Goal: Information Seeking & Learning: Learn about a topic

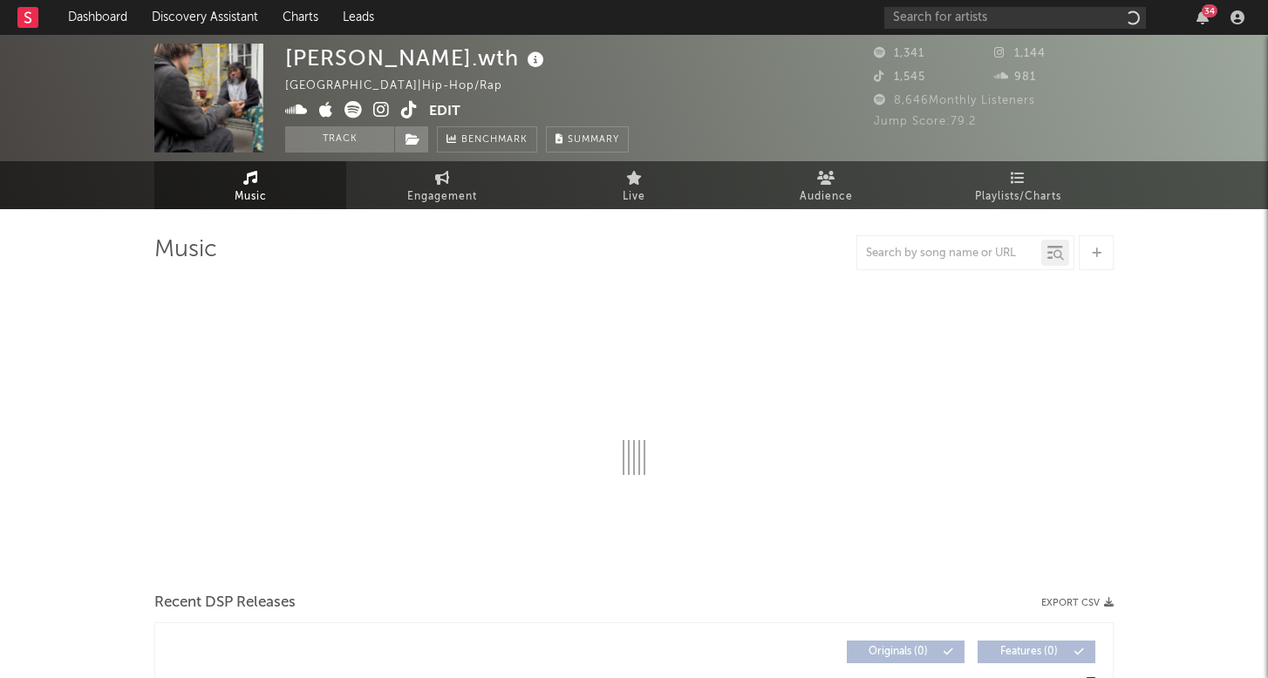
select select "6m"
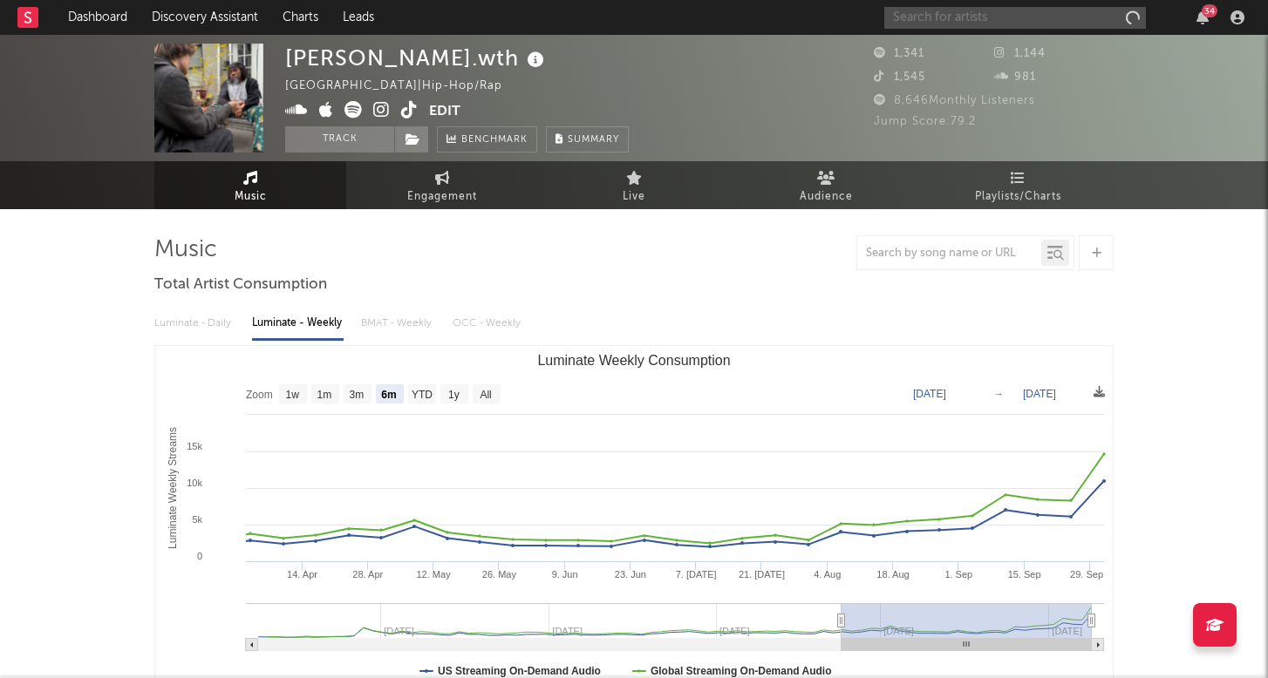
click at [1043, 16] on input "text" at bounding box center [1015, 18] width 262 height 22
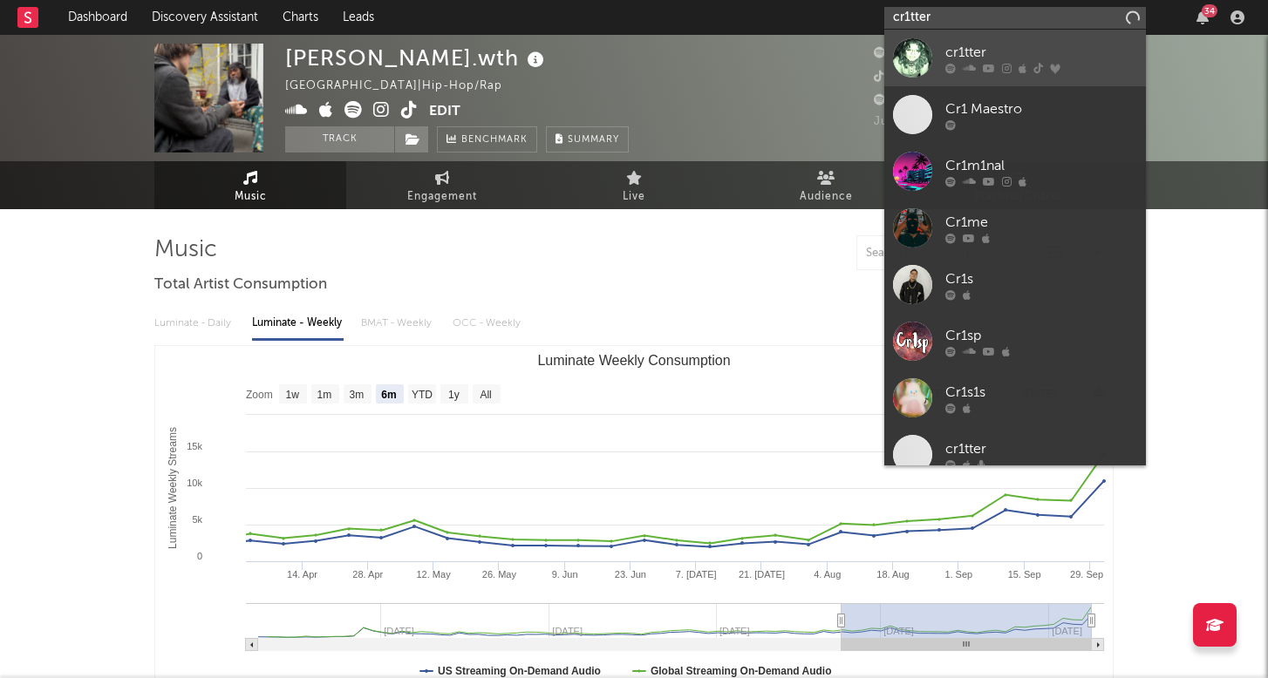
type input "cr1tter"
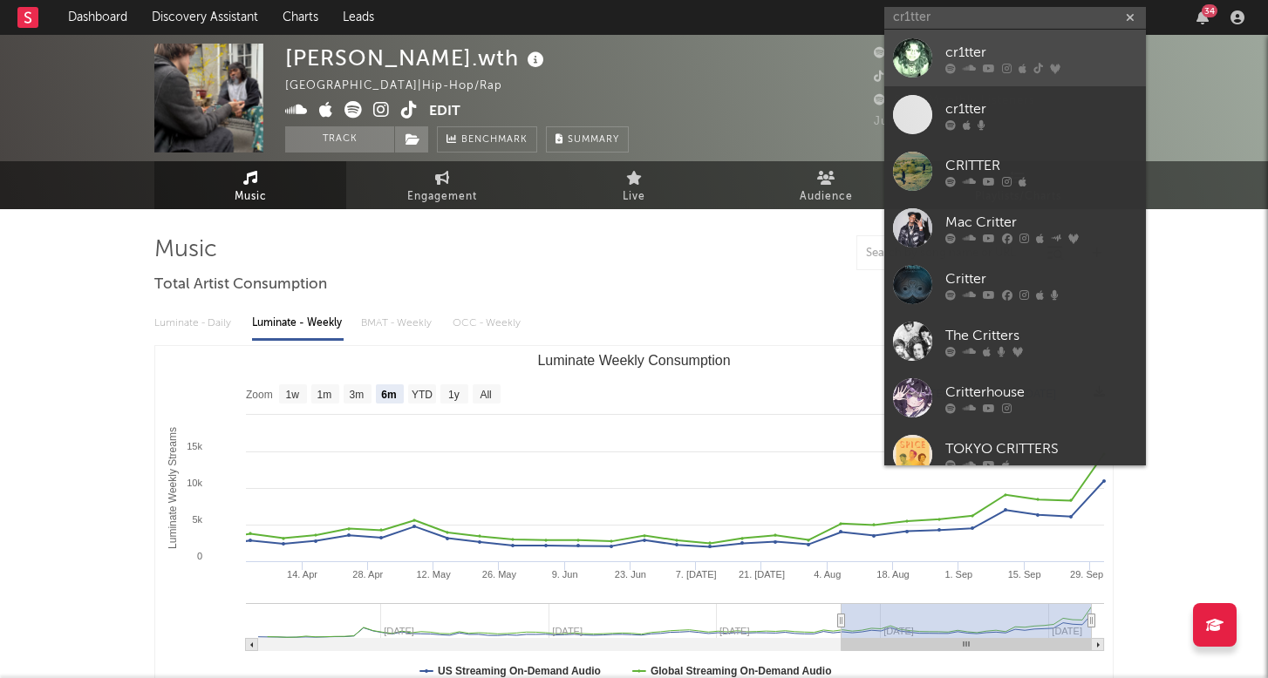
click at [970, 73] on icon at bounding box center [969, 68] width 13 height 10
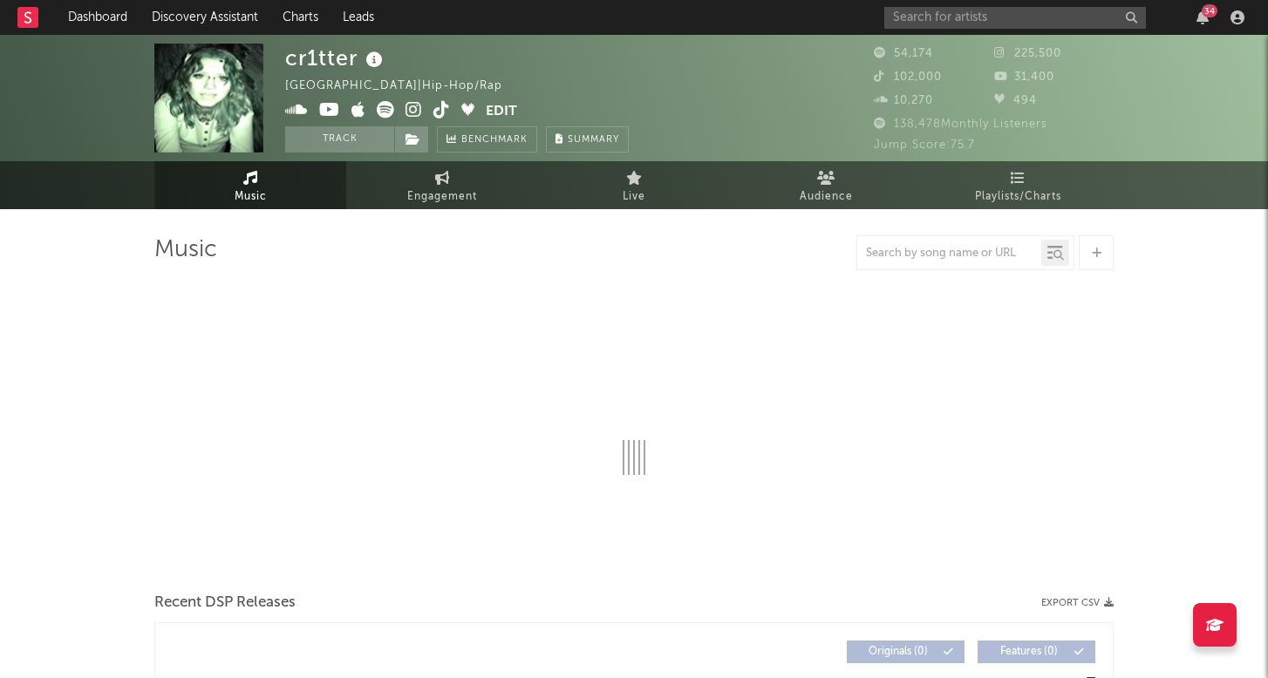
select select "6m"
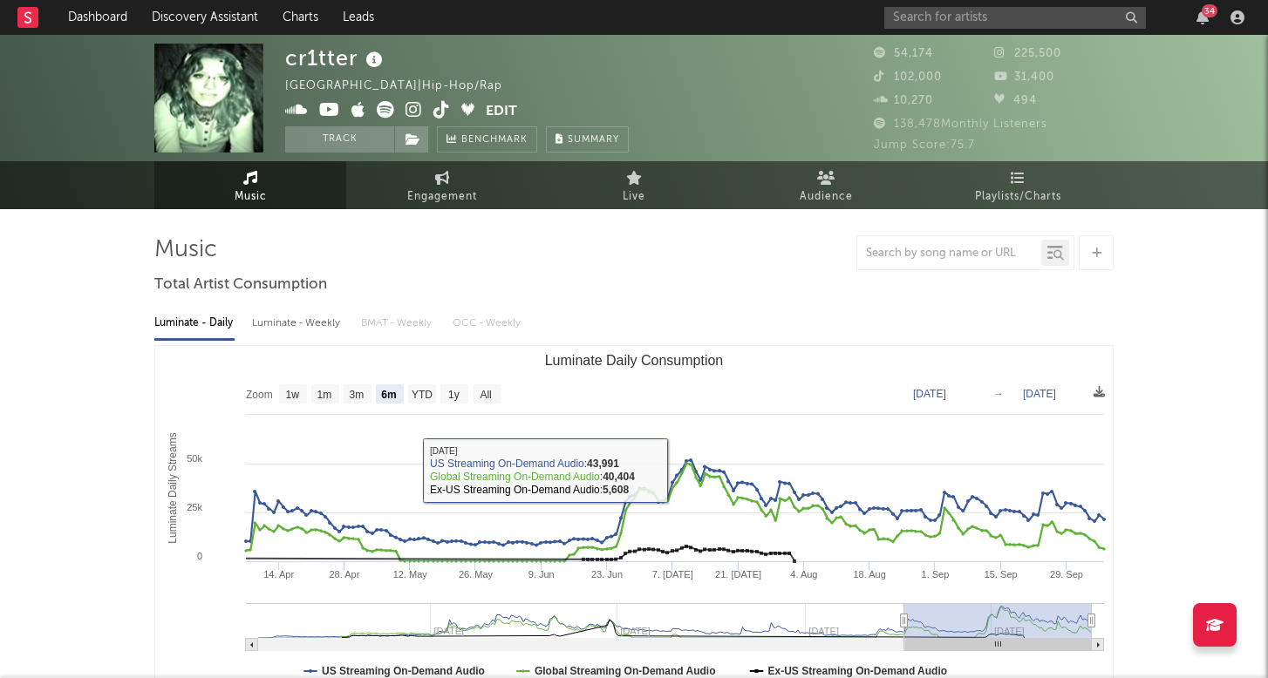
click at [332, 333] on div "Luminate - Weekly" at bounding box center [298, 324] width 92 height 30
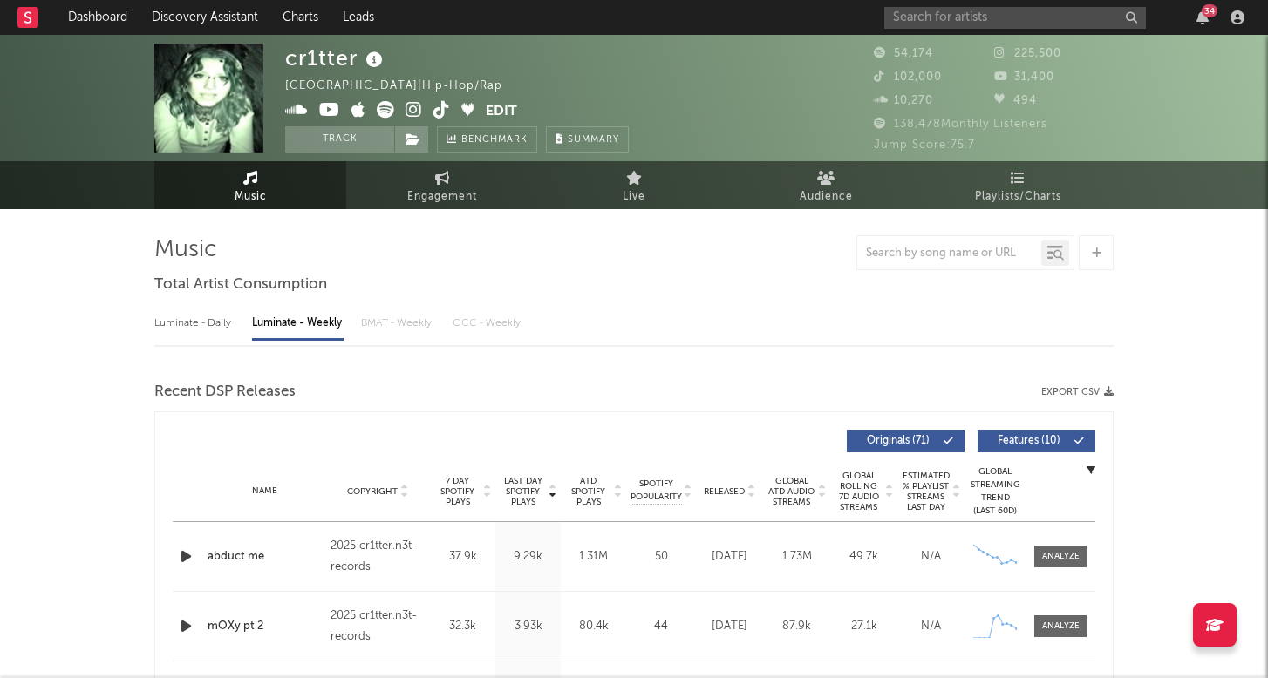
select select "6m"
